Goal: Navigation & Orientation: Find specific page/section

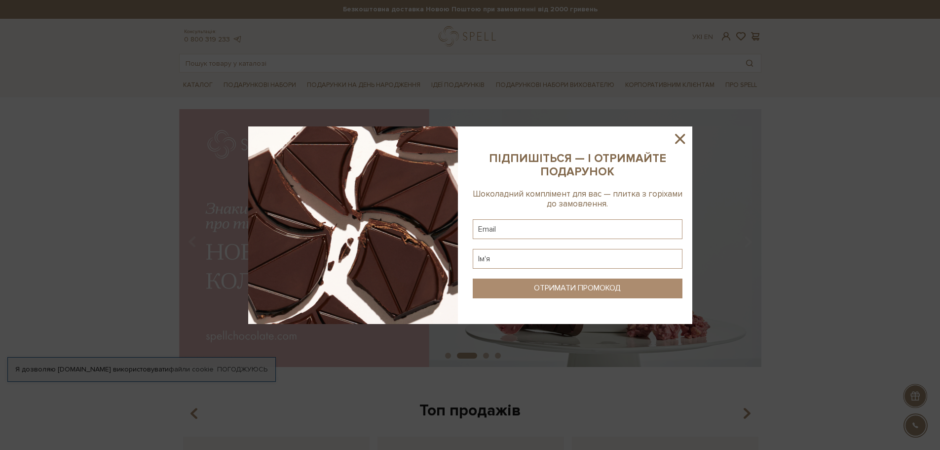
click at [678, 133] on icon at bounding box center [680, 138] width 17 height 17
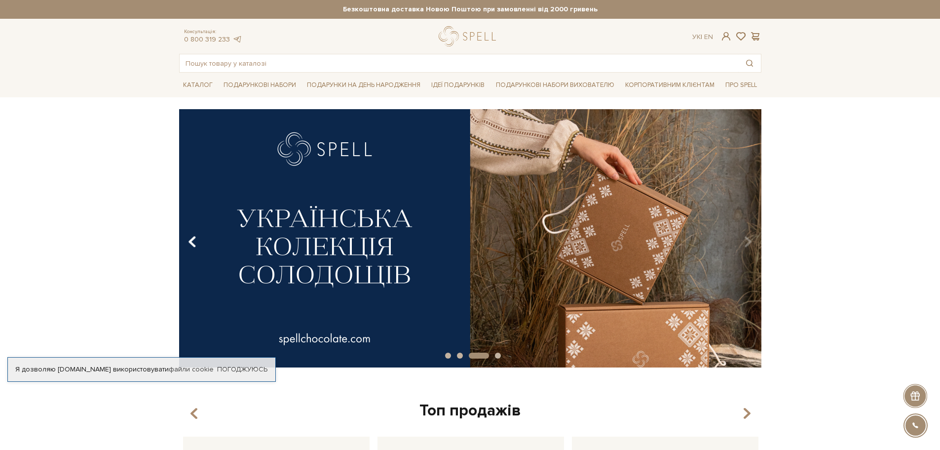
click at [193, 241] on icon "Carousel Navigation" at bounding box center [192, 241] width 8 height 17
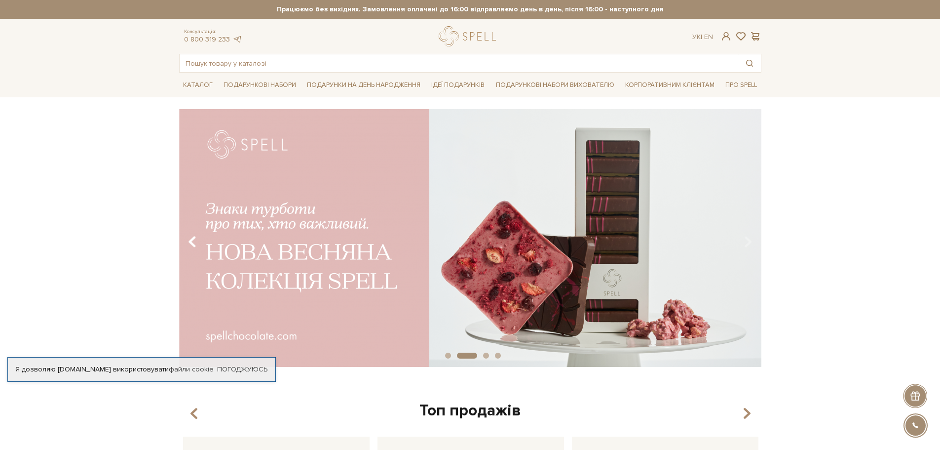
click at [195, 240] on icon "Carousel Navigation" at bounding box center [192, 241] width 8 height 17
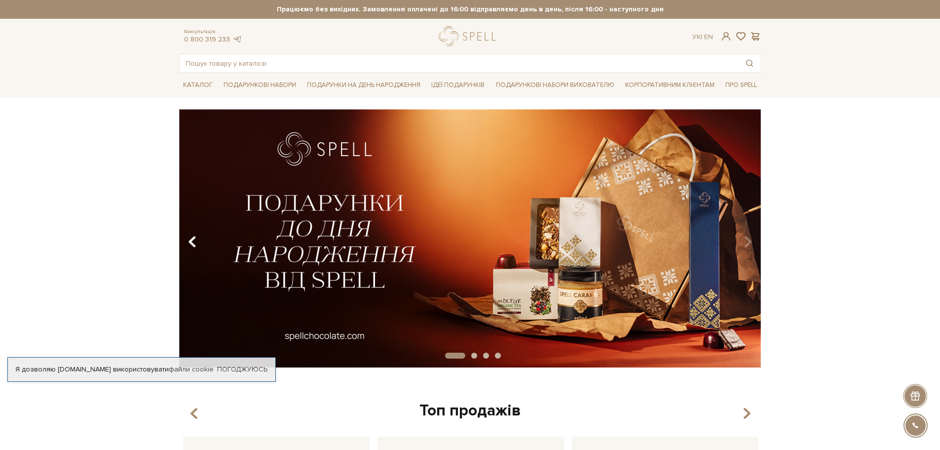
click at [195, 240] on icon "Carousel Navigation" at bounding box center [192, 241] width 8 height 17
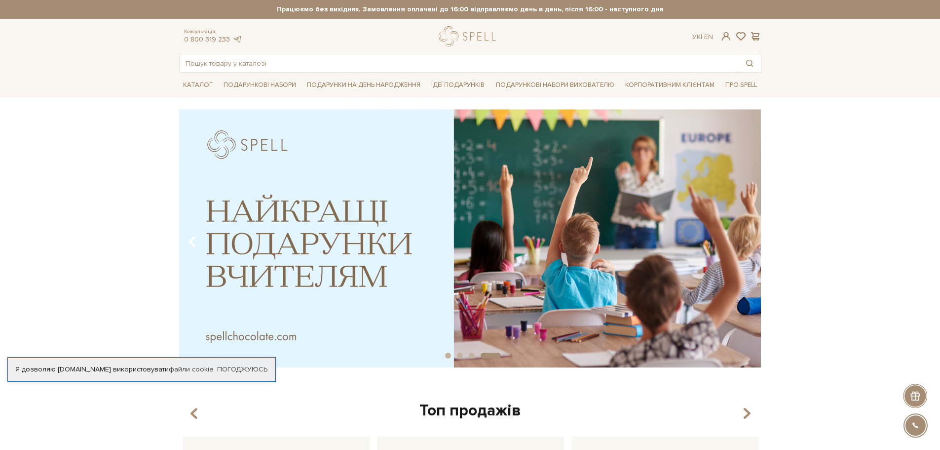
click at [195, 240] on icon "Carousel Navigation" at bounding box center [192, 241] width 8 height 17
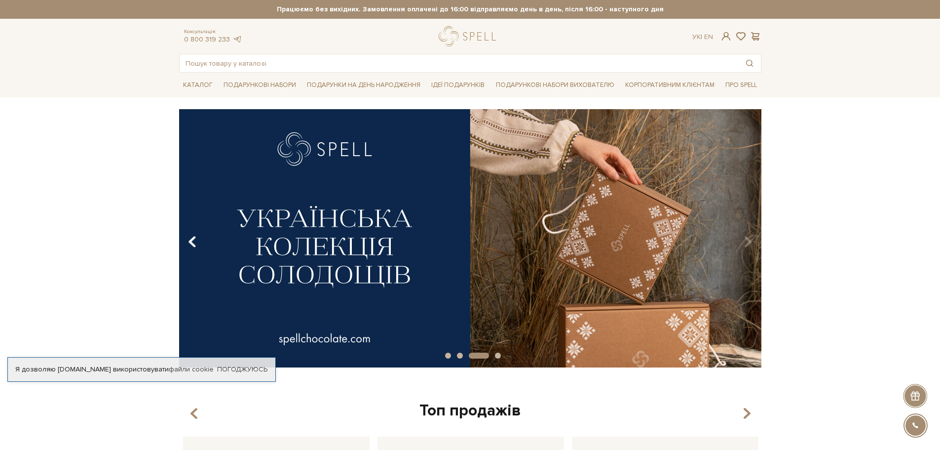
click at [195, 240] on icon "Carousel Navigation" at bounding box center [192, 241] width 8 height 17
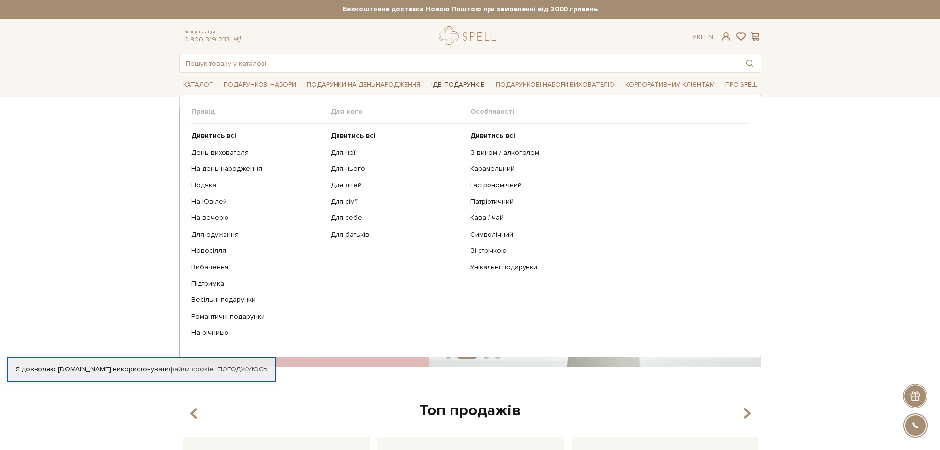
click at [465, 81] on link "Ідеї подарунків" at bounding box center [457, 84] width 61 height 15
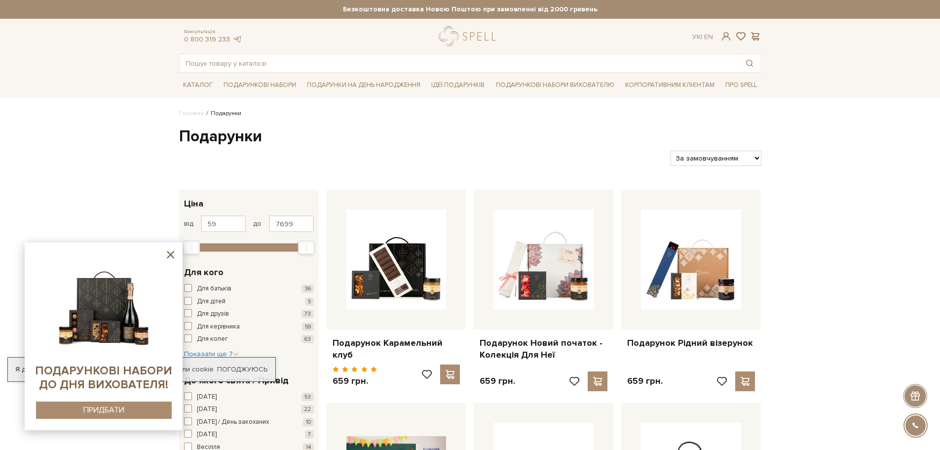
click at [167, 251] on icon at bounding box center [170, 254] width 7 height 7
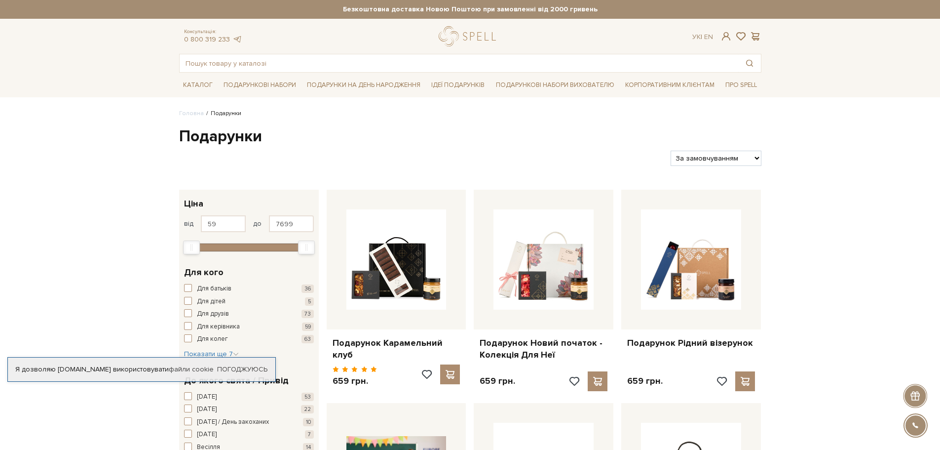
click at [212, 138] on h1 "Подарунки" at bounding box center [470, 136] width 582 height 21
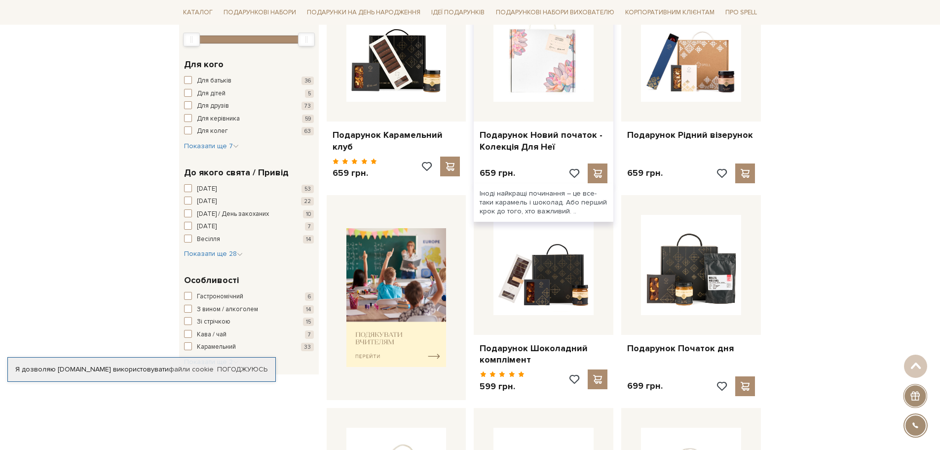
scroll to position [99, 0]
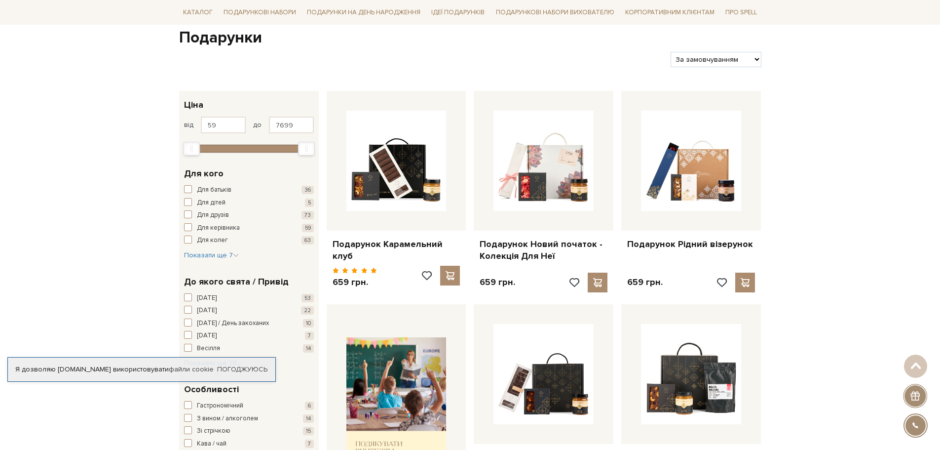
click at [917, 421] on div at bounding box center [916, 425] width 22 height 22
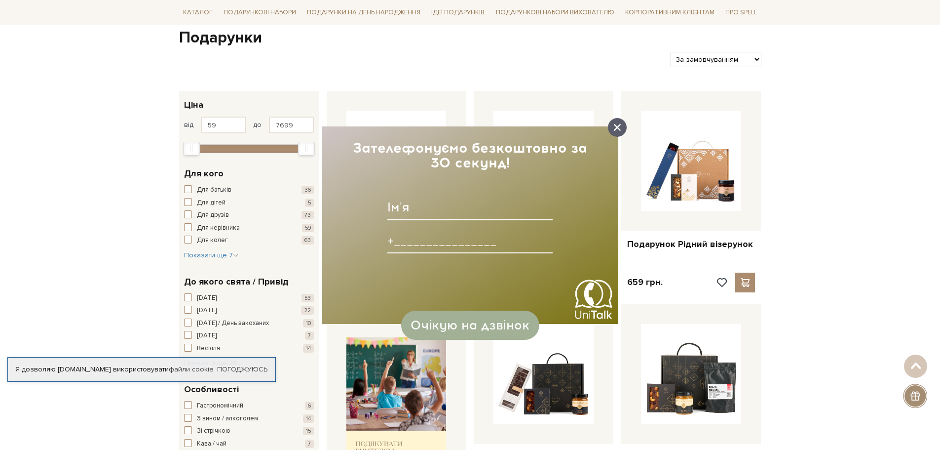
click at [615, 127] on icon at bounding box center [617, 127] width 7 height 7
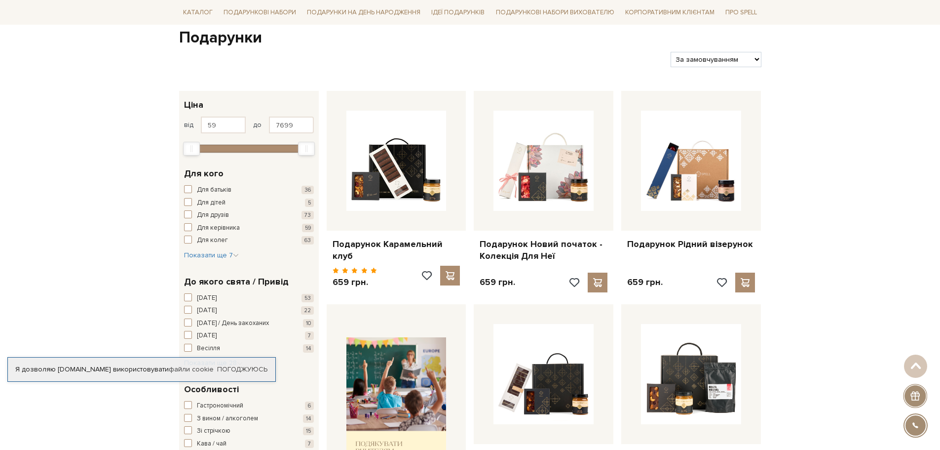
click at [914, 395] on div at bounding box center [915, 395] width 24 height 24
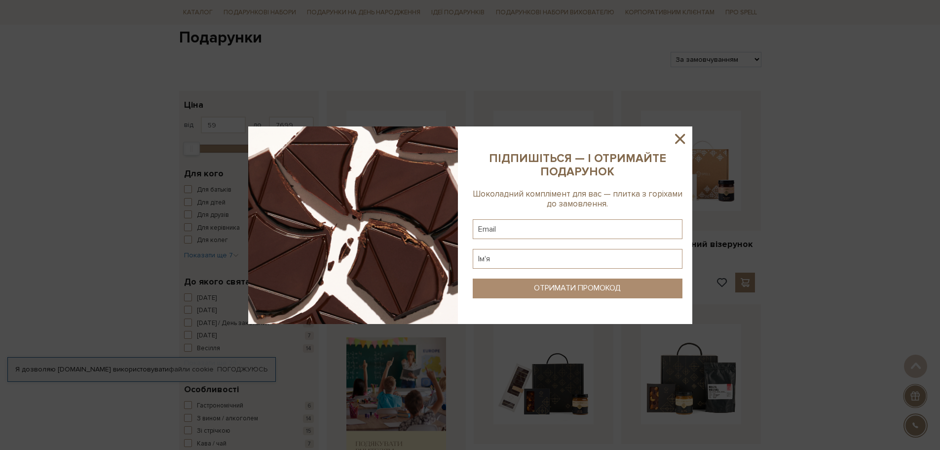
click at [676, 137] on icon at bounding box center [680, 138] width 17 height 17
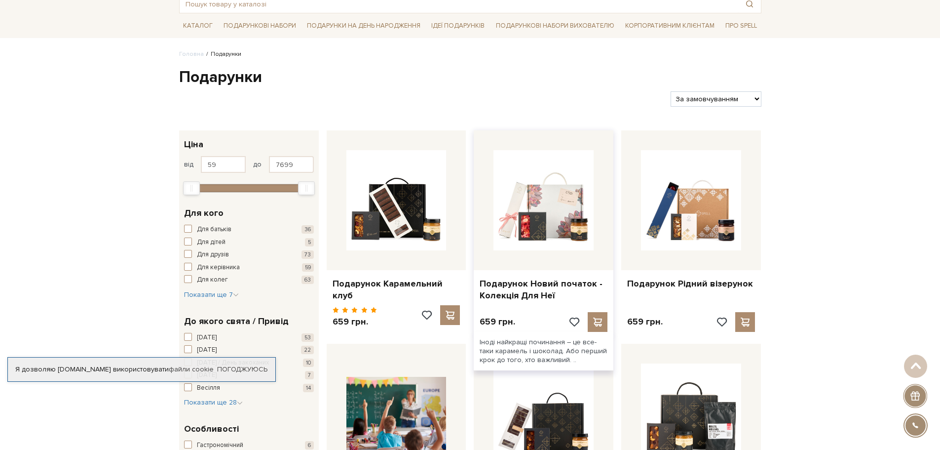
scroll to position [0, 0]
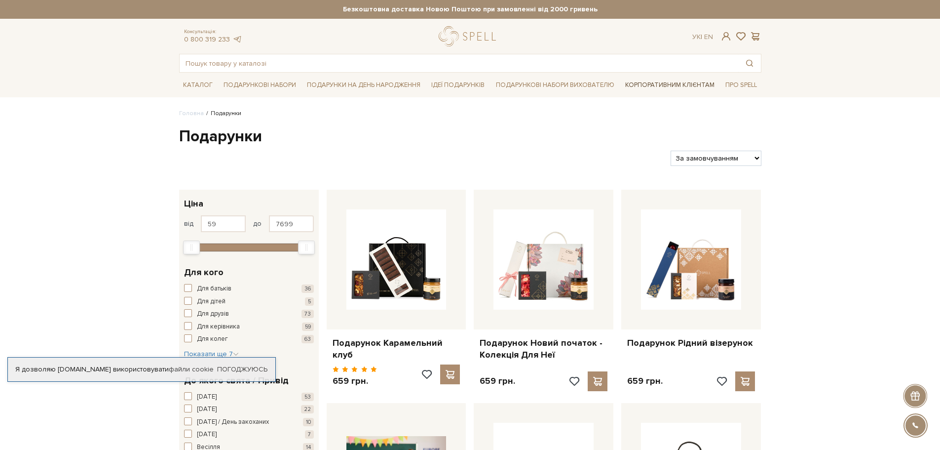
click at [682, 81] on link "Корпоративним клієнтам" at bounding box center [669, 84] width 97 height 17
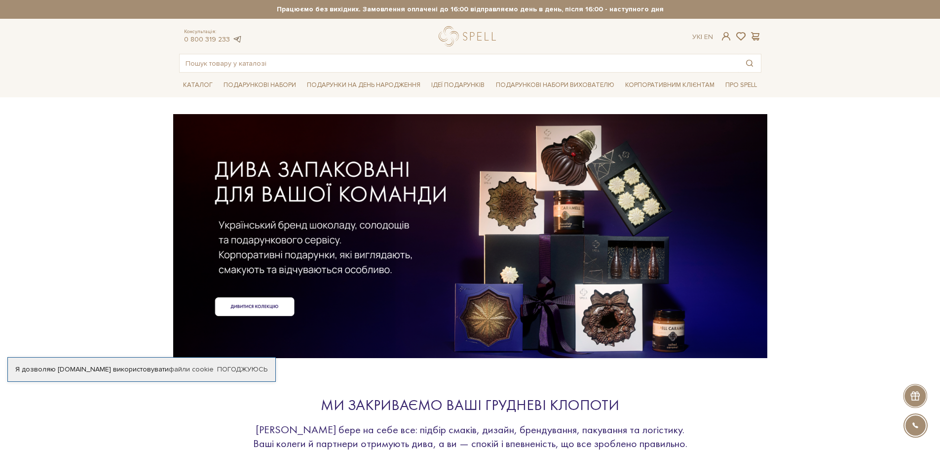
click at [237, 38] on link at bounding box center [237, 39] width 10 height 8
